Goal: Task Accomplishment & Management: Complete application form

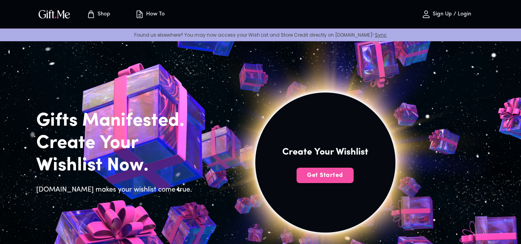
click at [330, 175] on span "Get Started" at bounding box center [324, 175] width 57 height 8
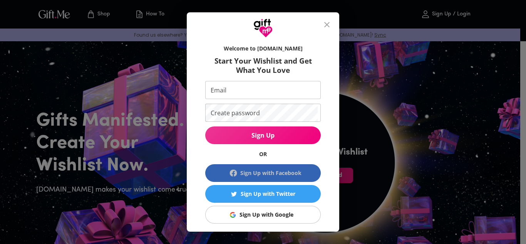
click at [253, 168] on button "Sign Up with Facebook" at bounding box center [263, 173] width 116 height 18
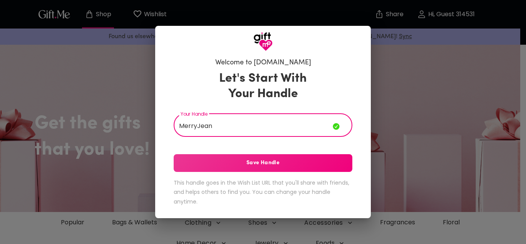
type input "MerryJean"
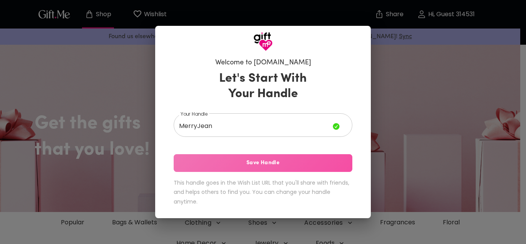
click at [239, 171] on button "Save Handle" at bounding box center [263, 163] width 179 height 18
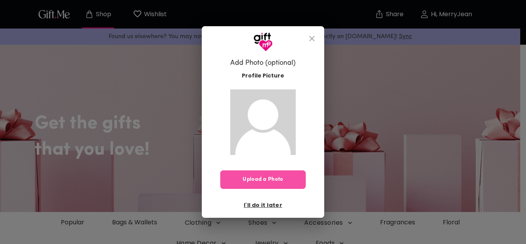
click at [265, 183] on span "Upload a Photo" at bounding box center [263, 179] width 86 height 8
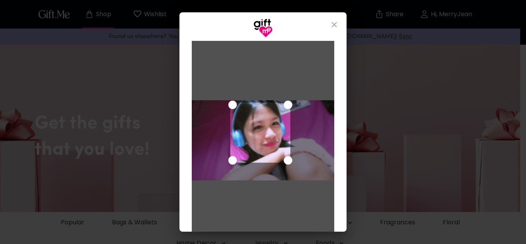
click at [259, 137] on div "Use the arrow keys to move the crop selection area" at bounding box center [260, 133] width 60 height 60
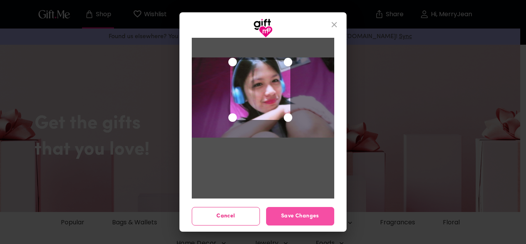
click at [303, 224] on button "Save Changes" at bounding box center [300, 216] width 68 height 18
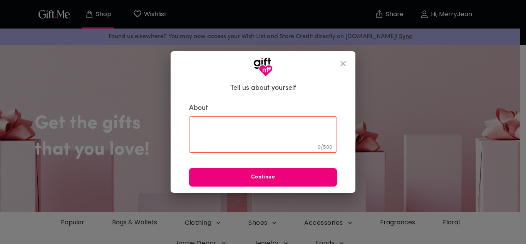
click at [267, 178] on span "Continue" at bounding box center [263, 177] width 148 height 8
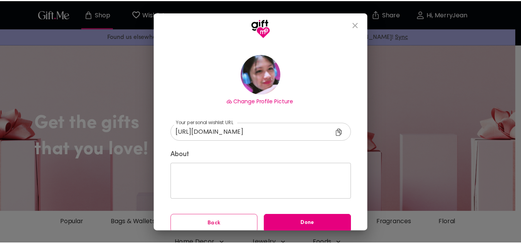
scroll to position [49, 0]
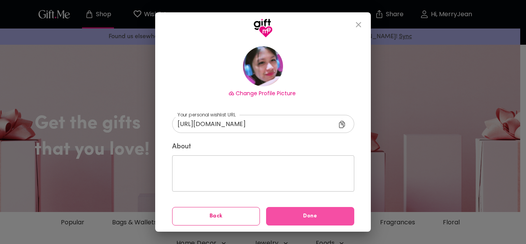
click at [328, 219] on span "Done" at bounding box center [310, 216] width 88 height 8
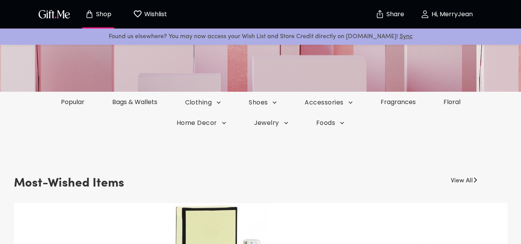
scroll to position [110, 0]
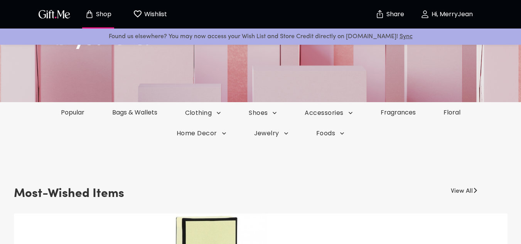
click at [143, 17] on p "Wishlist" at bounding box center [154, 14] width 25 height 10
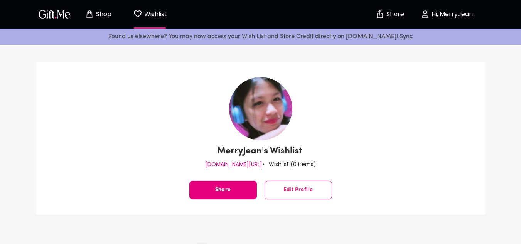
click at [87, 12] on icon "Store page" at bounding box center [89, 14] width 9 height 9
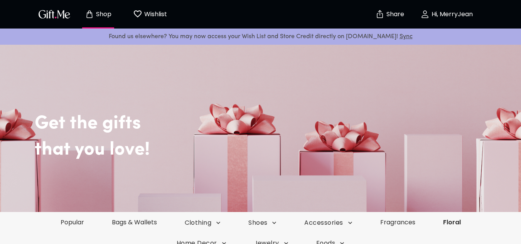
click at [460, 224] on link "Floral" at bounding box center [451, 222] width 45 height 9
